Goal: Complete application form

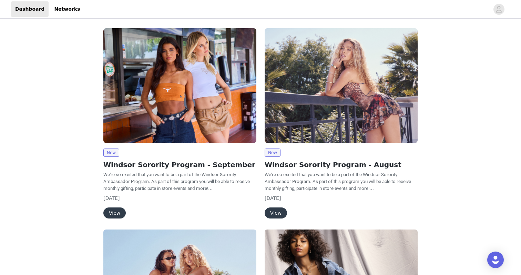
click at [112, 212] on button "View" at bounding box center [114, 212] width 22 height 11
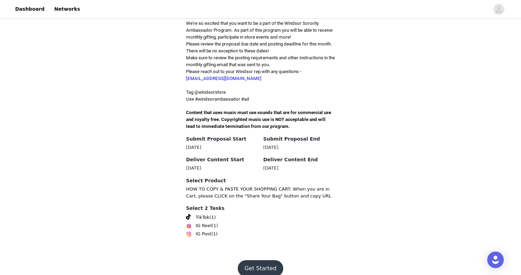
scroll to position [180, 0]
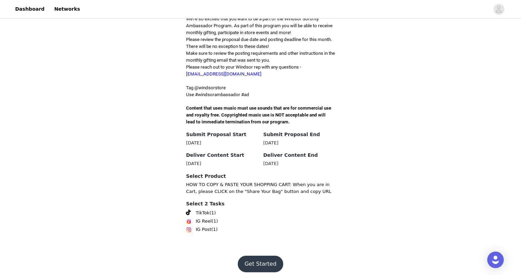
click at [261, 258] on button "Get Started" at bounding box center [261, 264] width 46 height 17
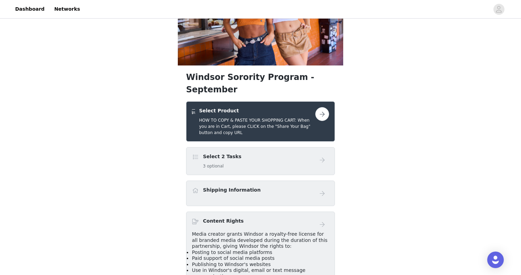
scroll to position [66, 0]
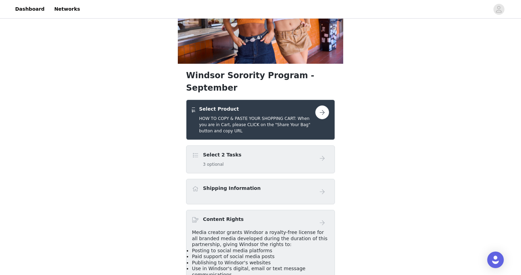
click at [319, 105] on button "button" at bounding box center [322, 112] width 14 height 14
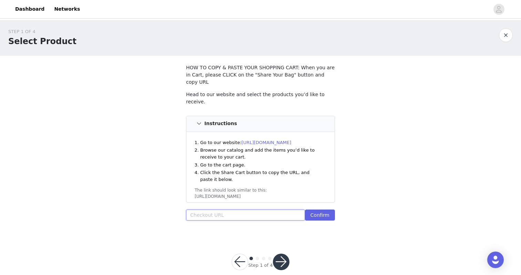
paste input "https://www.windsorstore.com/cart/43446234578995:1,43454113087539:1,43584262078…"
type input "https://www.windsorstore.com/cart/43446234578995:1,43454113087539:1,43584262078…"
click at [317, 209] on button "Confirm" at bounding box center [320, 214] width 30 height 11
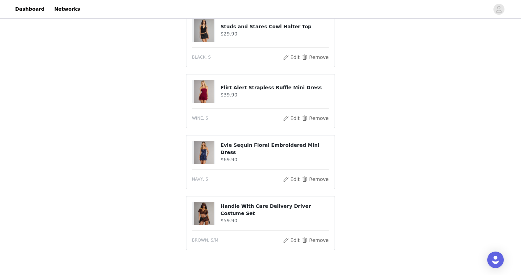
scroll to position [242, 0]
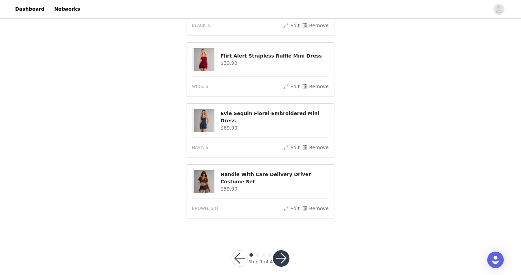
click at [285, 250] on button "button" at bounding box center [281, 258] width 17 height 17
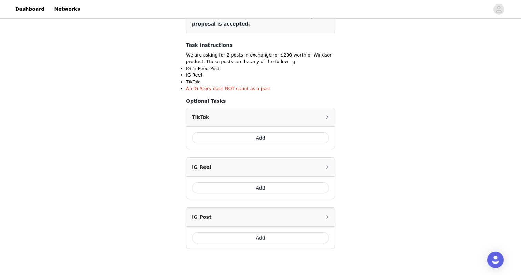
scroll to position [101, 0]
click at [259, 143] on button "Add" at bounding box center [260, 138] width 137 height 11
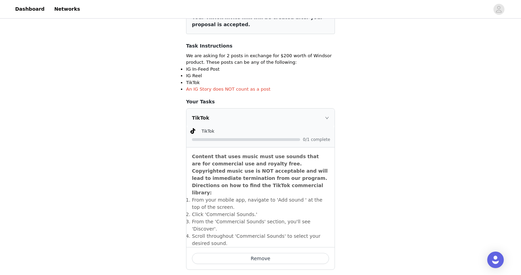
click at [330, 116] on div "TikTok" at bounding box center [260, 118] width 148 height 19
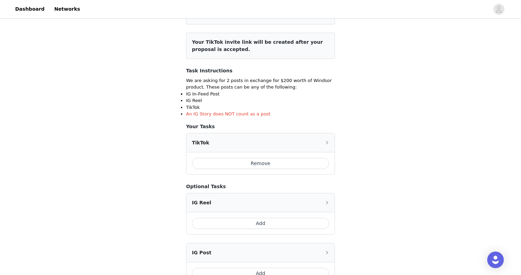
scroll to position [79, 0]
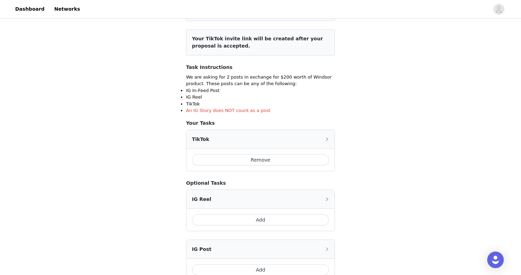
click at [328, 134] on div "TikTok" at bounding box center [260, 139] width 148 height 19
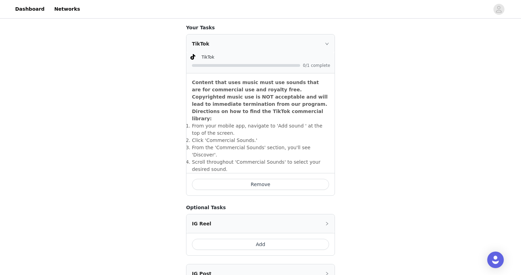
scroll to position [257, 0]
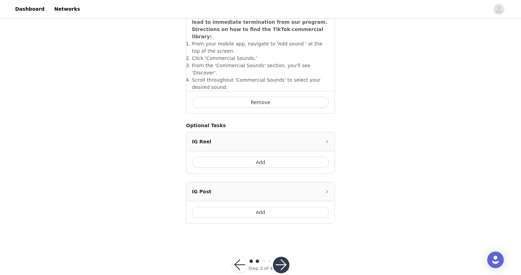
click at [285, 257] on button "button" at bounding box center [281, 265] width 17 height 17
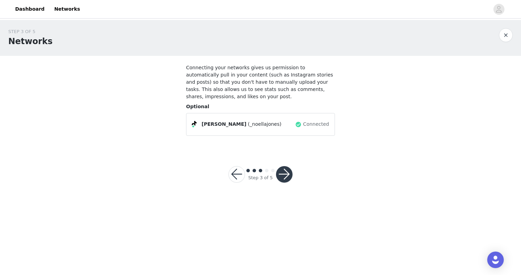
click at [284, 173] on button "button" at bounding box center [284, 174] width 17 height 17
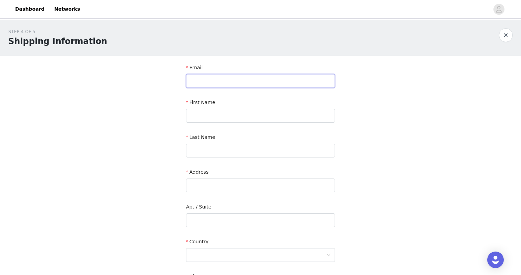
click at [254, 83] on input "text" at bounding box center [260, 81] width 149 height 14
type input "noella.j@icloud.com"
type input "Noella"
type input "Jones"
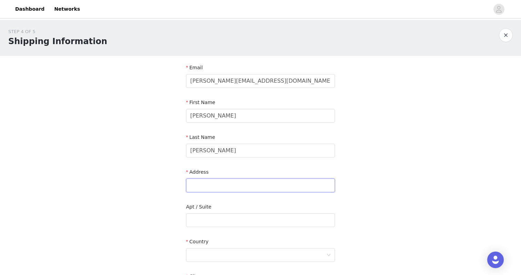
type input "2526 Chalet Dr"
type input "Manasquan"
type input "08736"
type input "7329779845"
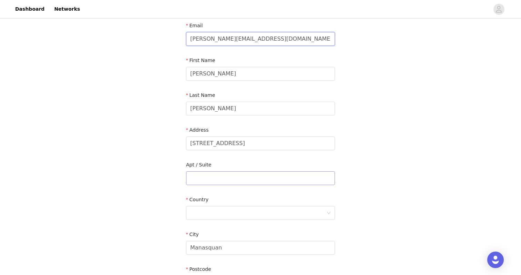
scroll to position [44, 0]
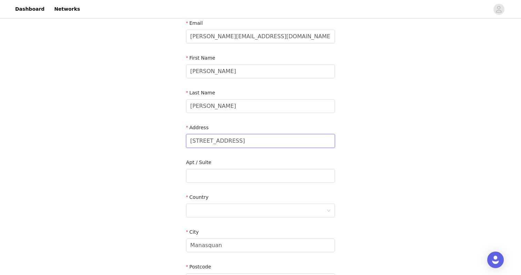
click at [222, 144] on input "2526 Chalet Dr" at bounding box center [260, 141] width 149 height 14
paste input "114 Hetzel St, State College, PA 16801"
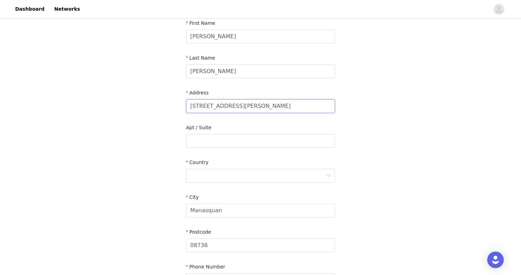
scroll to position [84, 0]
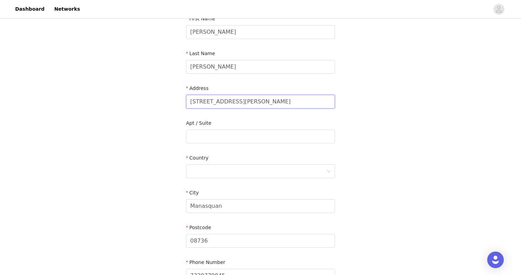
drag, startPoint x: 311, startPoint y: 99, endPoint x: 227, endPoint y: 104, distance: 83.6
click at [227, 104] on input "114 Hetzel St, State College, PA 16801" at bounding box center [260, 102] width 149 height 14
drag, startPoint x: 224, startPoint y: 103, endPoint x: 294, endPoint y: 97, distance: 70.2
click at [294, 97] on input "114 Hetzel St, State College, PA 16801" at bounding box center [260, 102] width 149 height 14
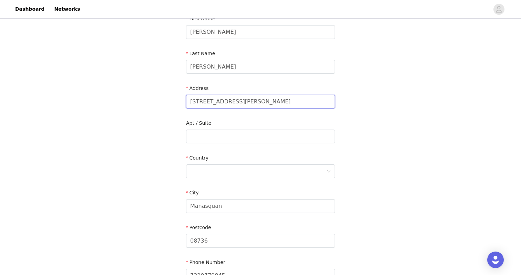
click at [294, 97] on input "114 Hetzel St, State College, PA 16801" at bounding box center [260, 102] width 149 height 14
drag, startPoint x: 294, startPoint y: 101, endPoint x: 225, endPoint y: 103, distance: 69.6
click at [225, 103] on input "114 Hetzel St, State College, PA 16801" at bounding box center [260, 102] width 149 height 14
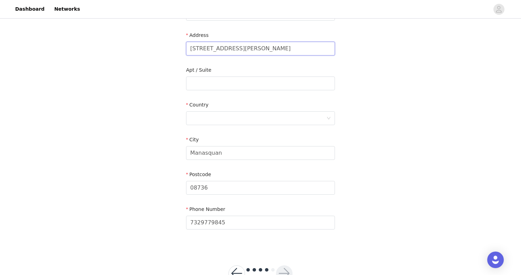
scroll to position [137, 0]
type input "114 Hetzel St"
click at [201, 187] on input "08736" at bounding box center [260, 188] width 149 height 14
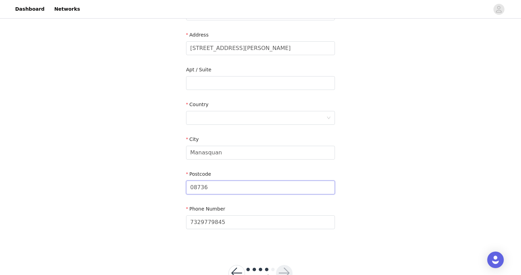
type input "16801"
click at [219, 149] on input "Manasquan" at bounding box center [260, 153] width 149 height 14
type input "State College"
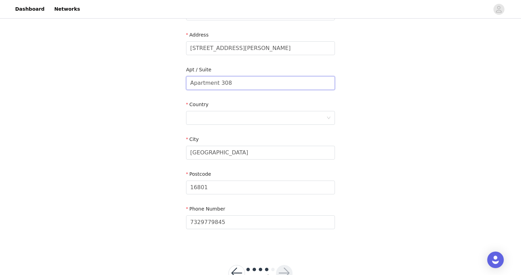
drag, startPoint x: 238, startPoint y: 85, endPoint x: 218, endPoint y: 85, distance: 20.0
click at [218, 85] on input "Apartment 308" at bounding box center [260, 83] width 149 height 14
type input "Apartment 910"
click at [339, 93] on section "Email noella.j@icloud.com First Name Noella Last Name Jones Address 114 Hetzel …" at bounding box center [260, 84] width 165 height 330
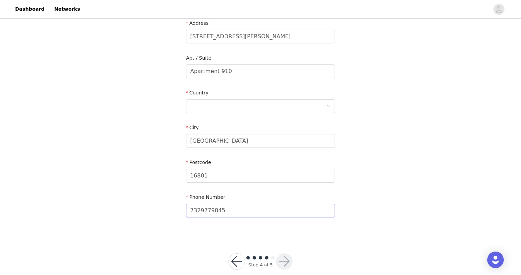
scroll to position [146, 0]
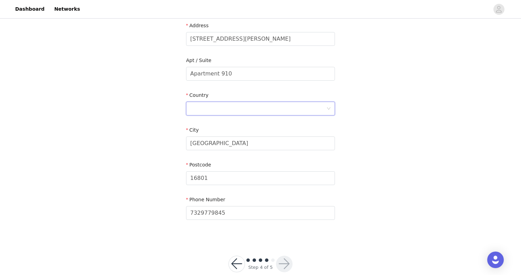
click at [268, 102] on div at bounding box center [258, 108] width 136 height 13
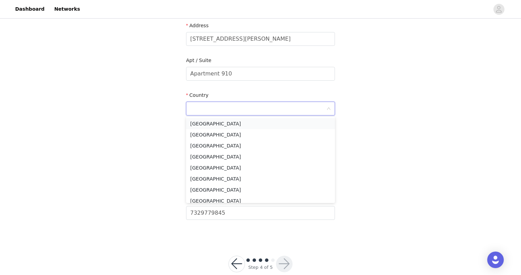
click at [252, 126] on li "United States" at bounding box center [260, 123] width 149 height 11
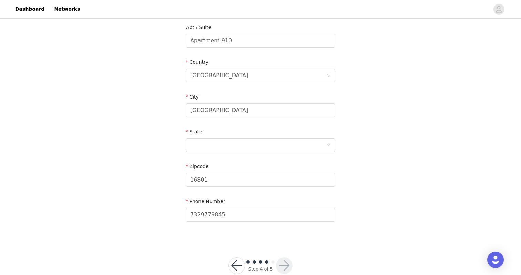
scroll to position [195, 0]
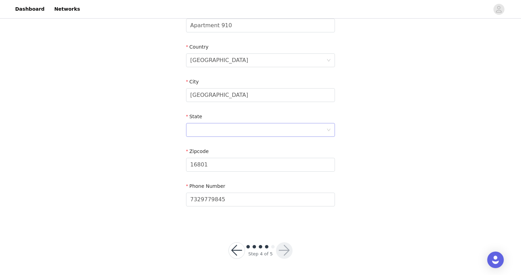
click at [261, 125] on div at bounding box center [258, 129] width 136 height 13
type input "penn"
click at [243, 143] on li "Pennsylvania" at bounding box center [260, 145] width 149 height 11
click at [286, 246] on button "button" at bounding box center [284, 250] width 17 height 17
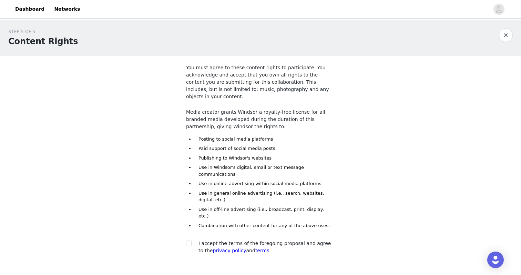
click at [192, 240] on div at bounding box center [191, 243] width 10 height 7
click at [186, 240] on input "checkbox" at bounding box center [188, 242] width 5 height 5
checkbox input "true"
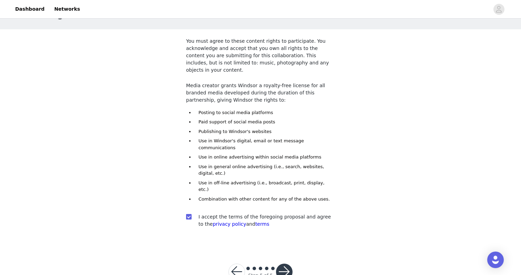
scroll to position [28, 0]
click at [285, 263] on button "button" at bounding box center [284, 271] width 17 height 17
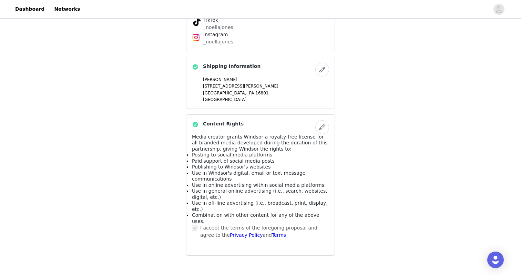
scroll to position [379, 0]
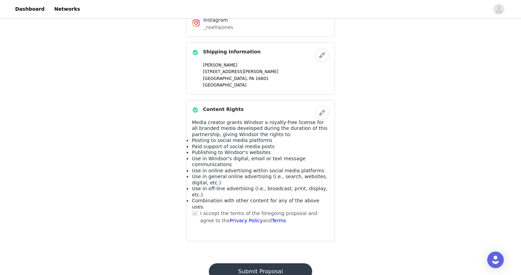
click at [285, 263] on button "Submit Proposal" at bounding box center [260, 271] width 103 height 17
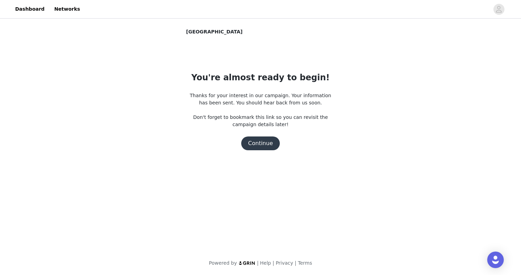
click at [258, 137] on button "Continue" at bounding box center [260, 143] width 39 height 14
click at [258, 142] on button "Continue" at bounding box center [260, 143] width 39 height 14
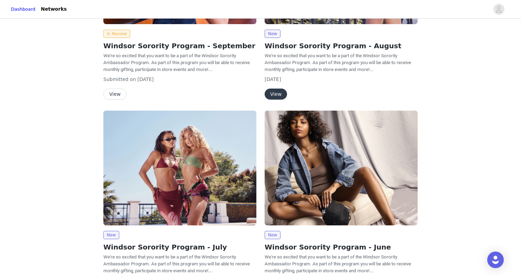
scroll to position [179, 0]
